Goal: Information Seeking & Learning: Learn about a topic

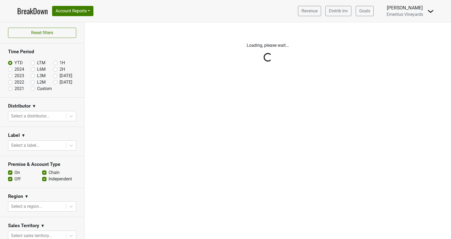
click at [45, 112] on div "Reset filters Time Period YTD LTM 1H 2024 L6M 2H 2023 L3M Jul '25 2022 L2M Aug …" at bounding box center [42, 130] width 85 height 216
click at [45, 115] on div "Reset filters Time Period YTD LTM 1H 2024 L6M 2H 2023 L3M Jul '25 2022 L2M Aug …" at bounding box center [42, 130] width 85 height 216
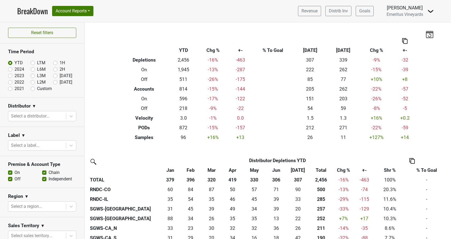
click at [45, 115] on div at bounding box center [37, 116] width 52 height 8
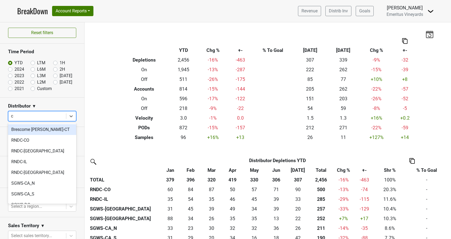
type input "ca"
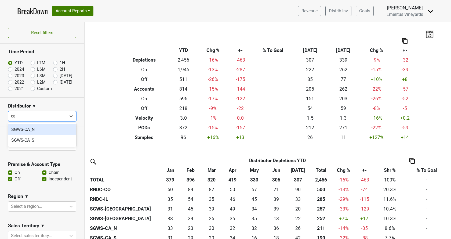
click at [46, 131] on div "SGWS-CA_N" at bounding box center [42, 129] width 68 height 11
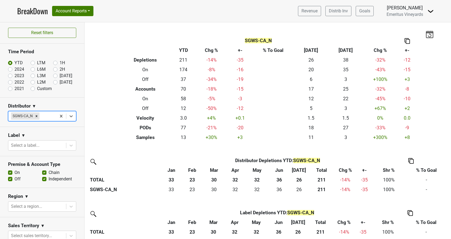
scroll to position [60, 0]
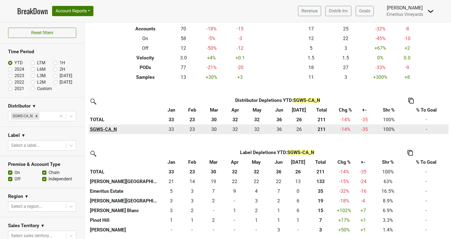
click at [111, 132] on th "SGWS-CA_N" at bounding box center [125, 129] width 72 height 10
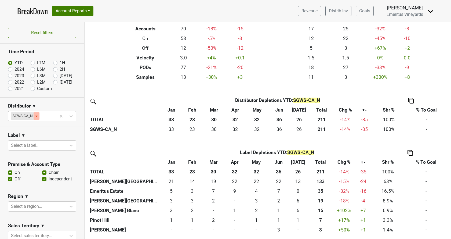
click at [36, 115] on icon "Remove SGWS-CA_N" at bounding box center [37, 116] width 4 height 4
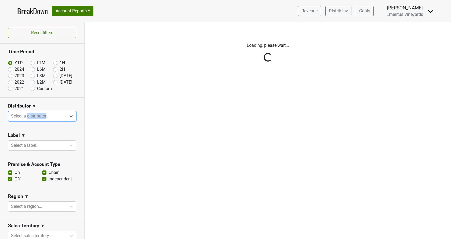
click at [36, 115] on div "Reset filters Time Period YTD LTM 1H 2024 L6M 2H 2023 L3M Jul '25 2022 L2M Aug …" at bounding box center [42, 130] width 85 height 216
click at [61, 115] on div "Reset filters Time Period YTD LTM 1H 2024 L6M 2H 2023 L3M Jul '25 2022 L2M Aug …" at bounding box center [42, 130] width 85 height 216
click at [48, 117] on div "Reset filters Time Period YTD LTM 1H 2024 L6M 2H 2023 L3M Jul '25 2022 L2M Aug …" at bounding box center [42, 130] width 85 height 216
click at [34, 115] on div "Reset filters Time Period YTD LTM 1H 2024 L6M 2H 2023 L3M Jul '25 2022 L2M Aug …" at bounding box center [42, 130] width 85 height 216
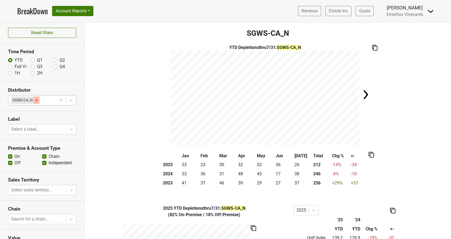
click at [35, 99] on icon "Remove SGWS-CA_N" at bounding box center [37, 100] width 4 height 4
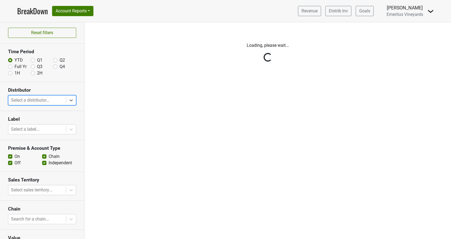
click at [36, 101] on div "Reset filters Time Period YTD Q1 Q2 Full Yr Q3 Q4 1H 2H Distributor Select is f…" at bounding box center [42, 130] width 85 height 216
click at [35, 100] on div "Reset filters Time Period YTD Q1 Q2 Full Yr Q3 Q4 1H 2H Distributor Select a di…" at bounding box center [42, 130] width 85 height 216
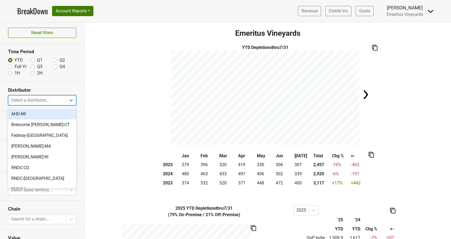
click at [35, 100] on div at bounding box center [37, 100] width 52 height 8
type input "ca"
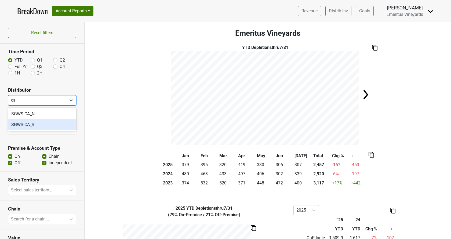
click at [36, 126] on div "SGWS-CA_S" at bounding box center [42, 124] width 68 height 11
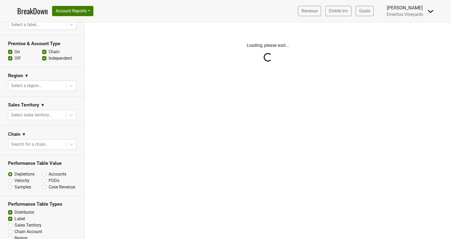
scroll to position [122, 0]
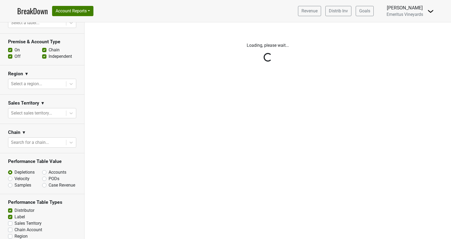
click at [41, 145] on div "Reset filters Time Period YTD LTM 1H 2024 L6M 2H 2023 L3M Jul '25 2022 L2M Aug …" at bounding box center [42, 130] width 85 height 216
click at [39, 108] on div "Reset filters Time Period YTD LTM 1H 2024 L6M 2H 2023 L3M Jul '25 2022 L2M Aug …" at bounding box center [42, 130] width 85 height 216
click at [39, 109] on div "Reset filters Time Period YTD LTM 1H 2024 L6M 2H 2023 L3M Jul '25 2022 L2M Aug …" at bounding box center [42, 130] width 85 height 216
click at [29, 114] on div "Reset filters Time Period YTD LTM 1H 2024 L6M 2H 2023 L3M Jul '25 2022 L2M Aug …" at bounding box center [42, 130] width 85 height 216
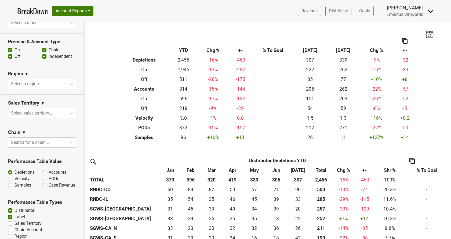
click at [33, 112] on div at bounding box center [37, 113] width 52 height 8
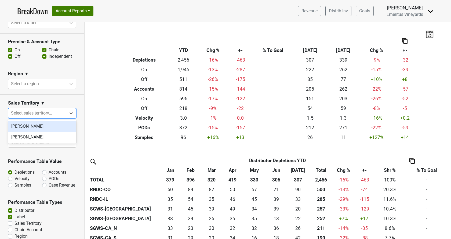
scroll to position [92, 0]
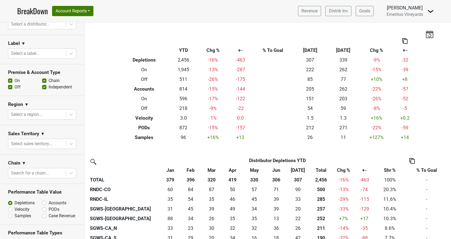
click at [28, 108] on div "Region ▼" at bounding box center [42, 105] width 68 height 8
click at [28, 113] on div at bounding box center [37, 115] width 52 height 8
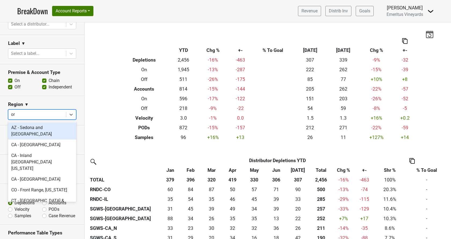
type input "ora"
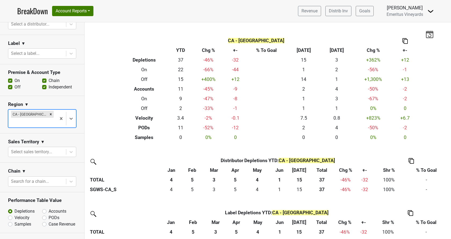
scroll to position [60, 0]
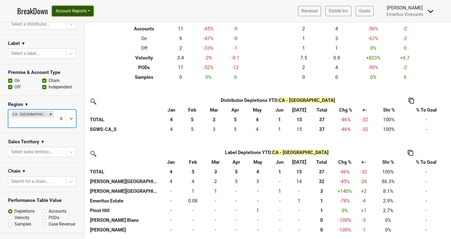
click at [79, 10] on button "Account Reports" at bounding box center [72, 11] width 41 height 10
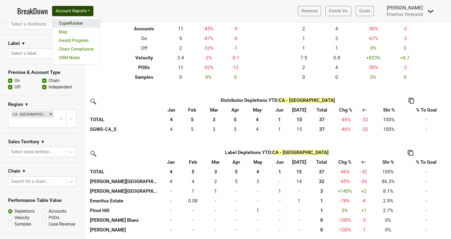
click at [75, 23] on link "SuperRanker" at bounding box center [76, 23] width 48 height 9
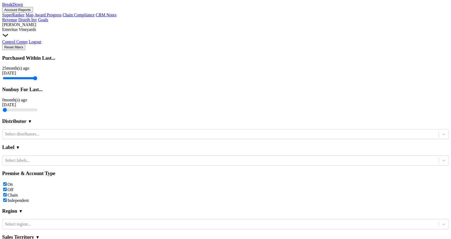
scroll to position [92, 0]
click at [36, 221] on div at bounding box center [220, 224] width 431 height 6
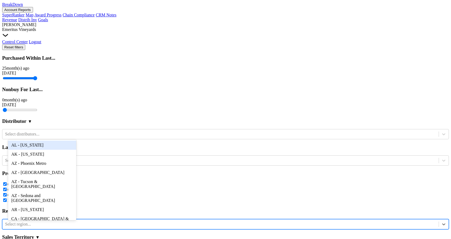
click at [36, 221] on div at bounding box center [220, 224] width 431 height 6
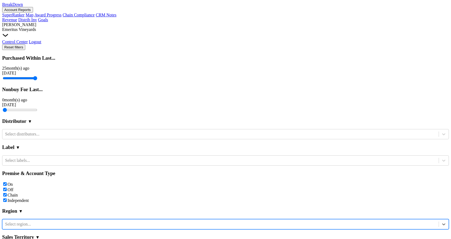
click at [36, 221] on div at bounding box center [220, 224] width 431 height 6
type input "oran"
click at [31, 145] on div "CA - Orange County" at bounding box center [42, 144] width 68 height 9
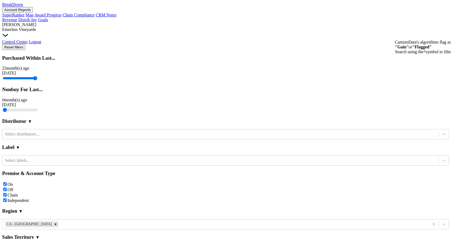
click at [9, 187] on label "Off" at bounding box center [11, 189] width 6 height 5
click at [7, 187] on input "Off" at bounding box center [4, 188] width 3 height 3
checkbox input "false"
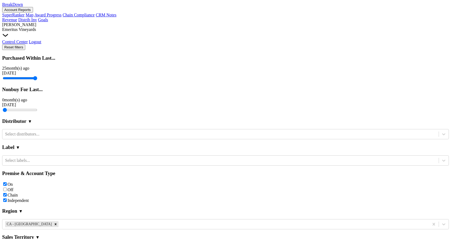
click at [18, 193] on label "Chain" at bounding box center [13, 195] width 10 height 5
click at [7, 193] on input "Chain" at bounding box center [4, 194] width 3 height 3
click at [18, 193] on label "Chain" at bounding box center [13, 195] width 10 height 5
click at [7, 193] on input "Chain" at bounding box center [4, 194] width 3 height 3
click at [18, 193] on label "Chain" at bounding box center [13, 195] width 10 height 5
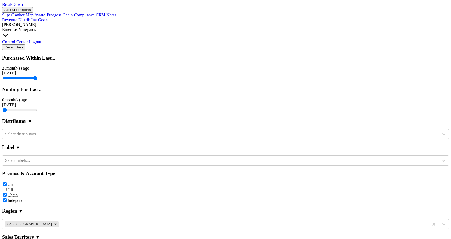
click at [7, 193] on input "Chain" at bounding box center [4, 194] width 3 height 3
checkbox input "false"
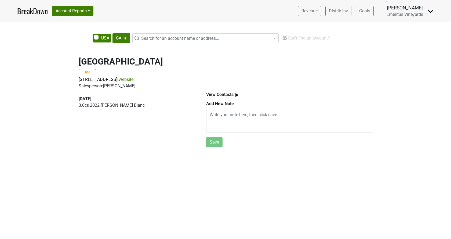
select select "CA"
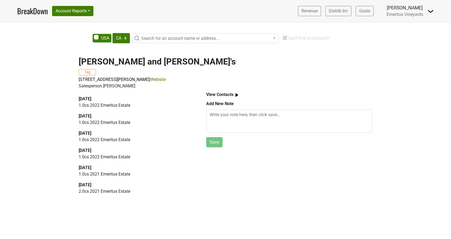
select select "CA"
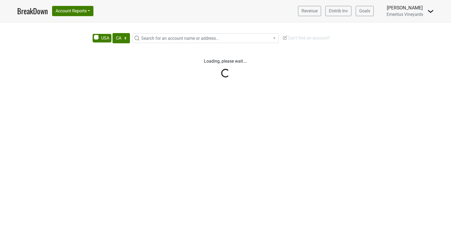
select select "CA"
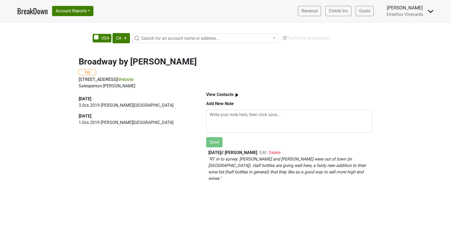
select select "CA"
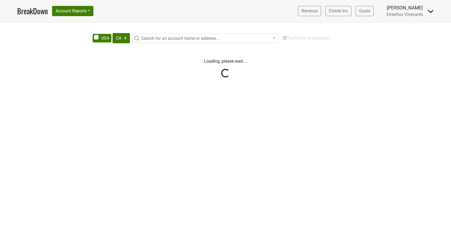
select select "CA"
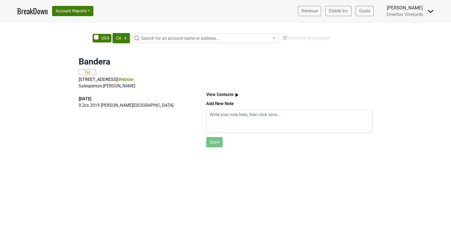
select select "CA"
click at [133, 80] on link "Website" at bounding box center [125, 79] width 15 height 5
